Goal: Find specific page/section: Find specific page/section

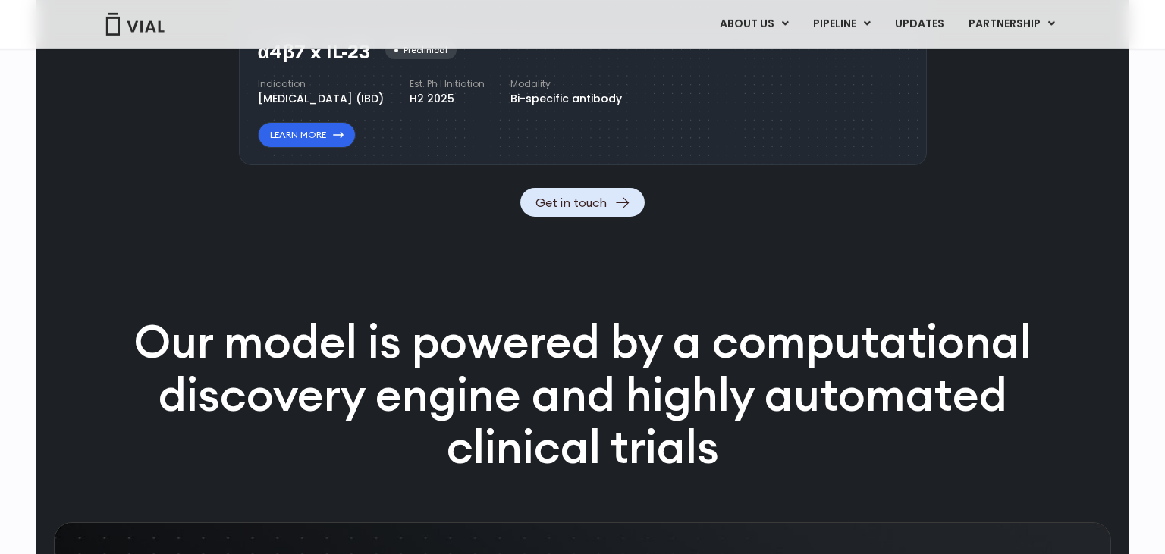
scroll to position [1675, 0]
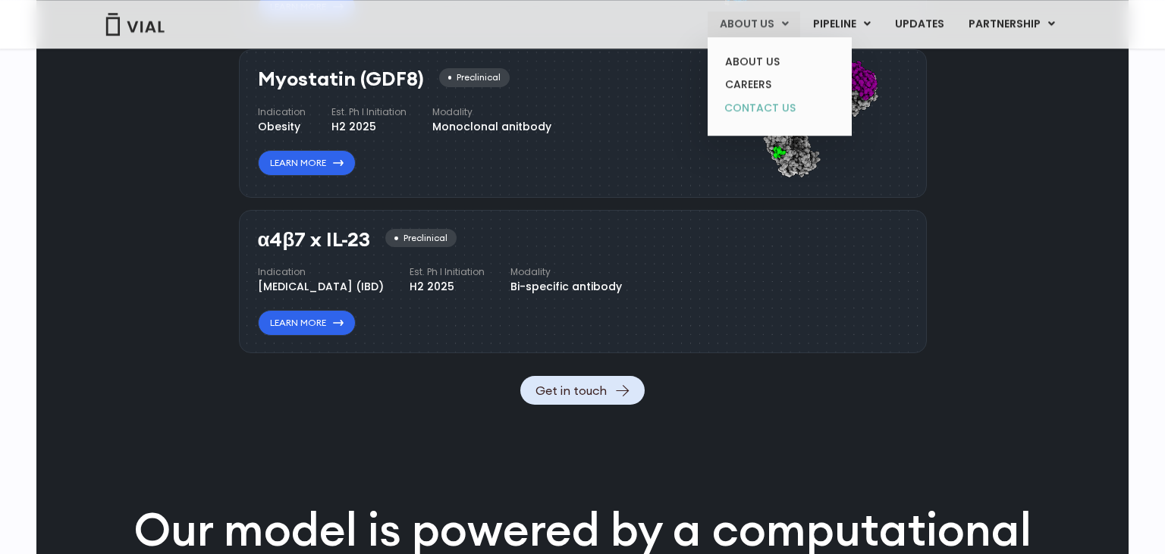
click at [758, 105] on link "CONTACT US" at bounding box center [779, 108] width 133 height 24
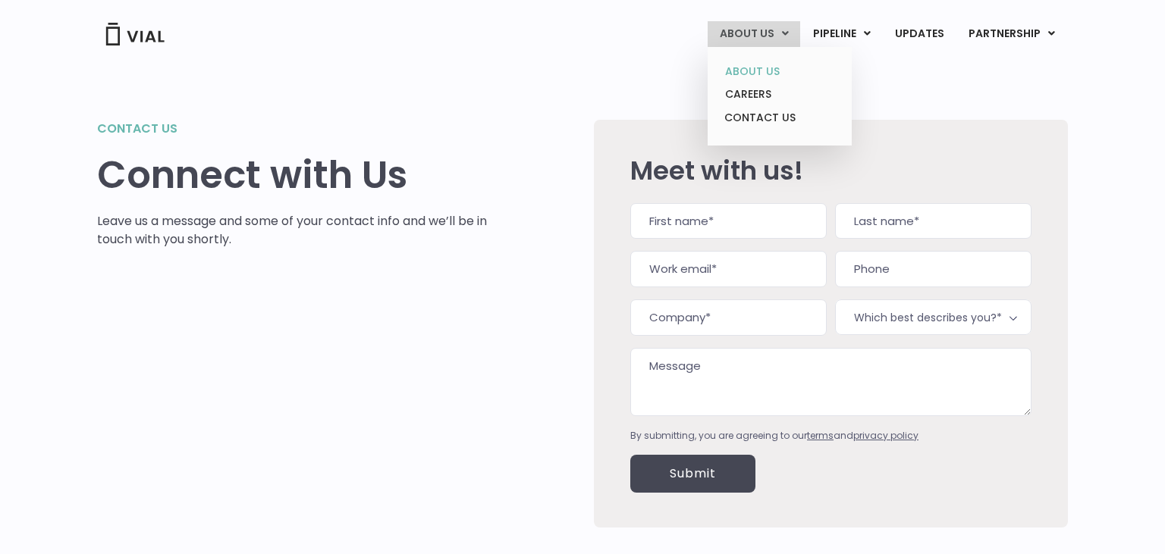
click at [761, 77] on link "ABOUT US" at bounding box center [779, 72] width 133 height 24
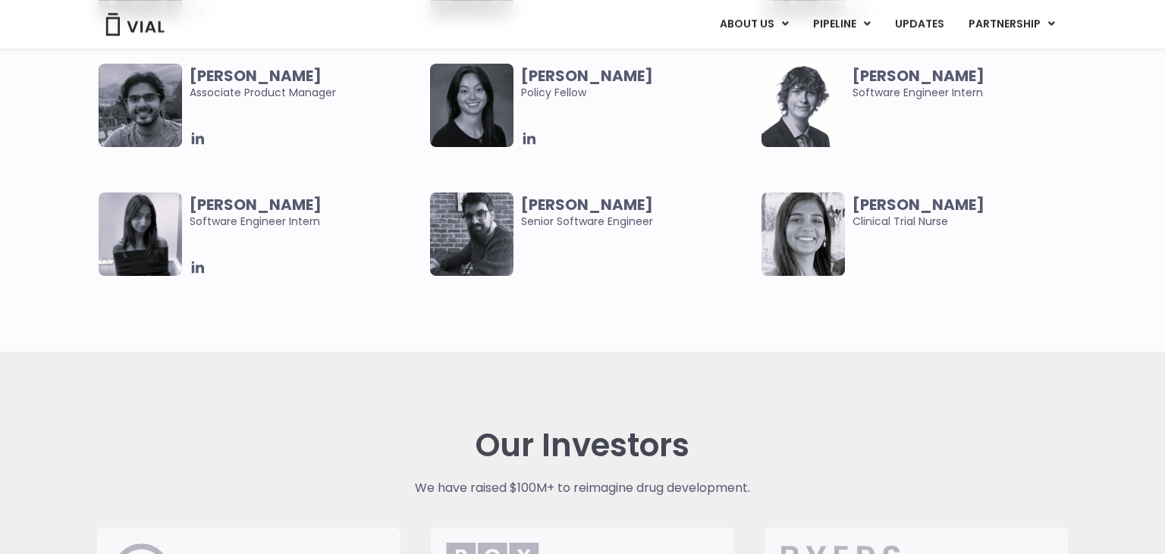
scroll to position [3162, 0]
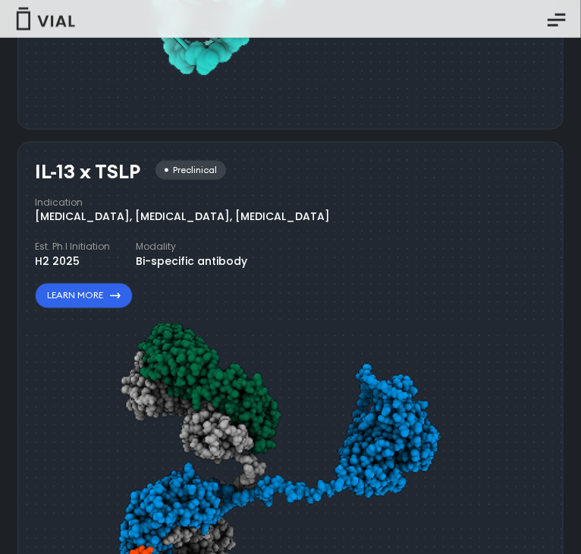
scroll to position [1972, 0]
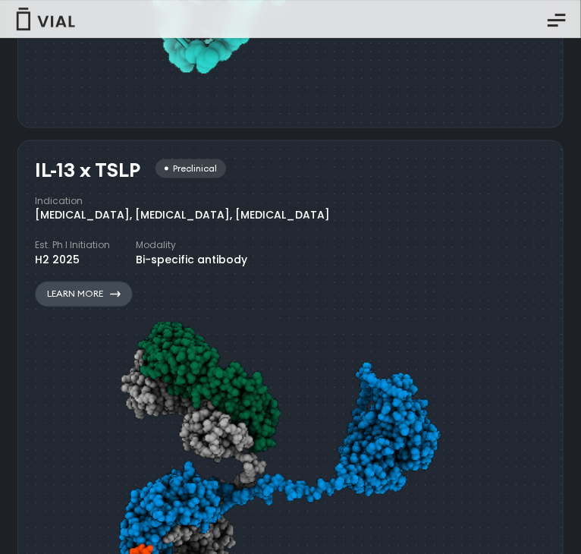
click at [127, 281] on link "Learn More" at bounding box center [84, 294] width 98 height 26
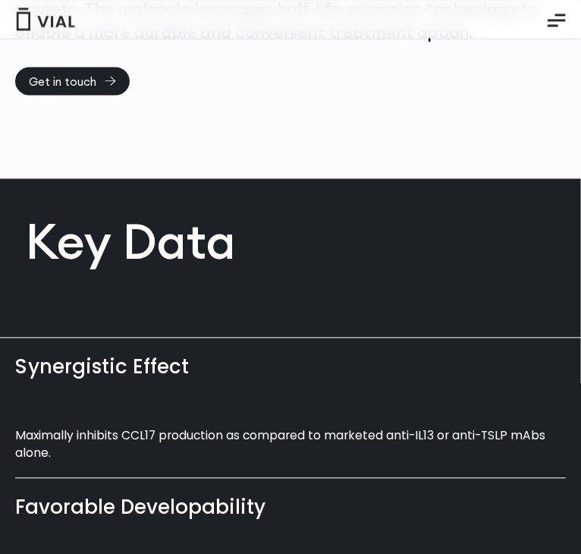
scroll to position [561, 0]
